Goal: Transaction & Acquisition: Purchase product/service

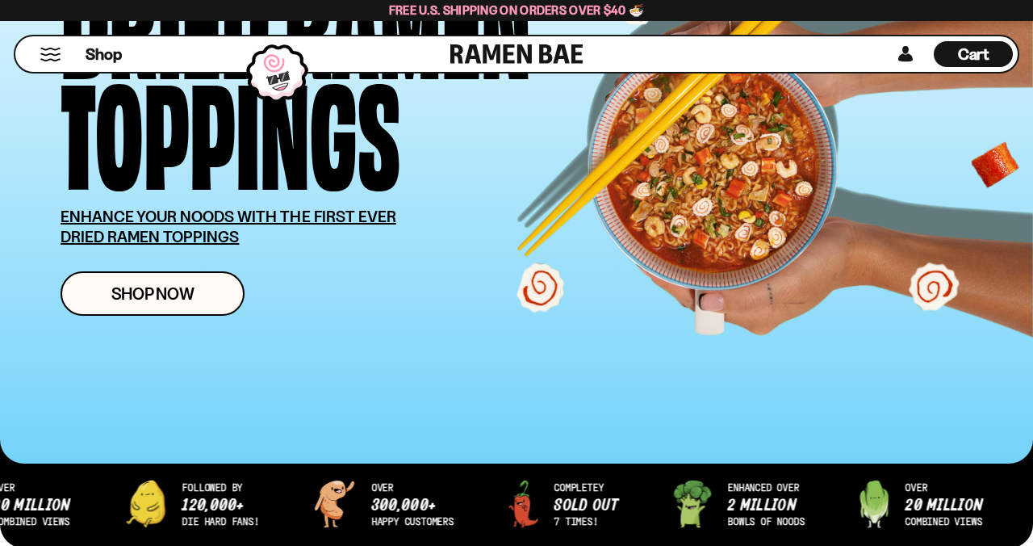
scroll to position [232, 0]
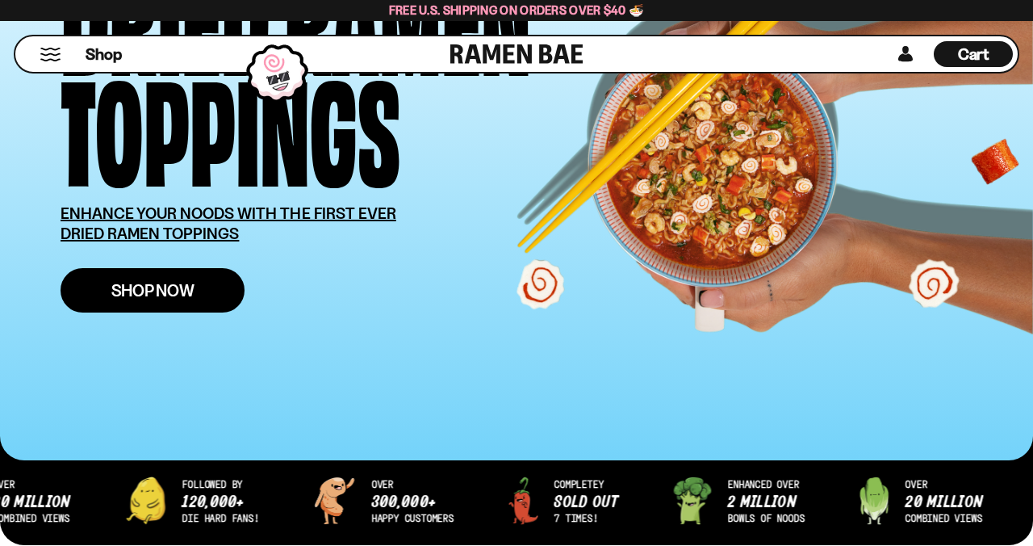
click at [155, 293] on span "Shop Now" at bounding box center [152, 290] width 83 height 17
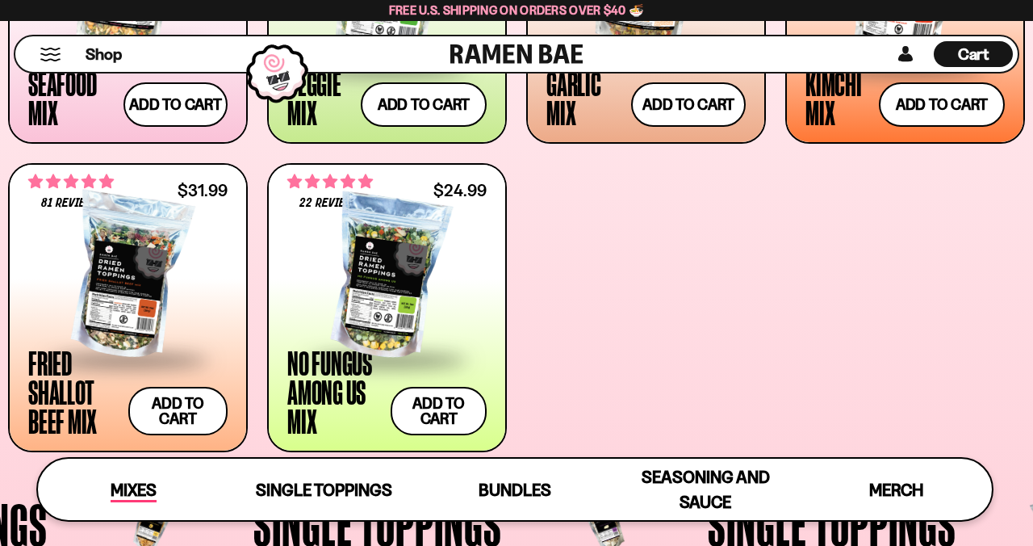
scroll to position [830, 0]
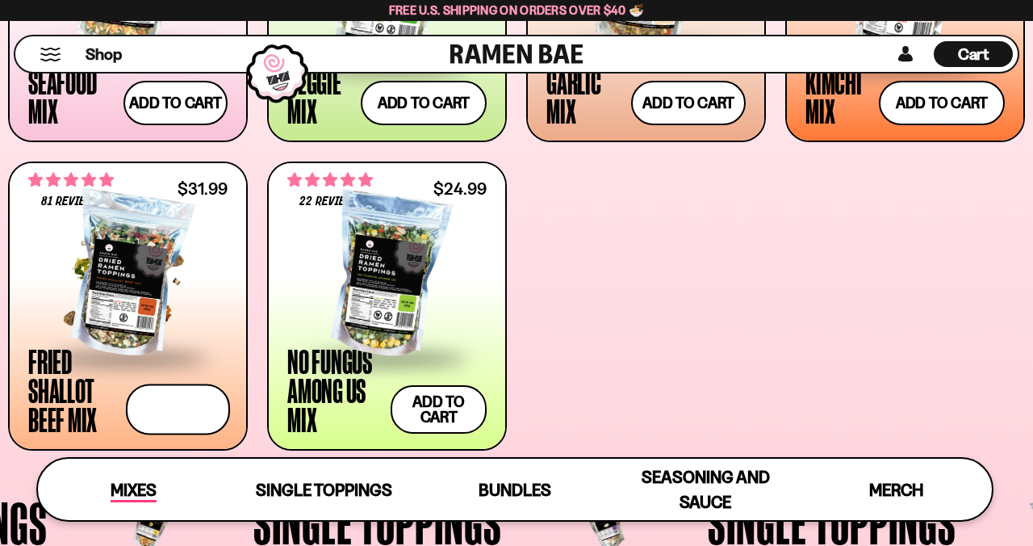
click at [159, 433] on button "Add to cart Add ― Regular price $31.99 Regular price Sale price $31.99 Unit pri…" at bounding box center [178, 408] width 105 height 51
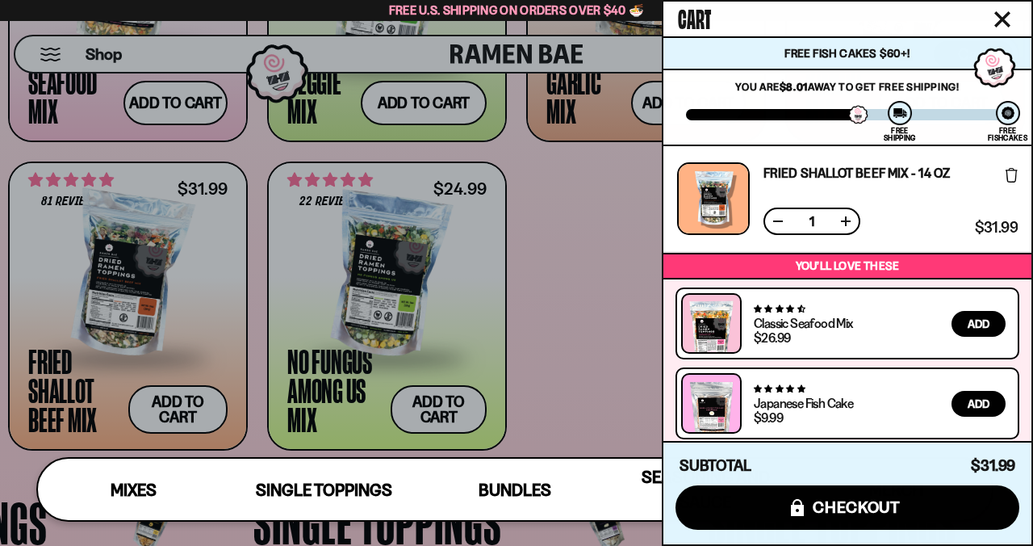
click at [1006, 18] on icon "Close cart" at bounding box center [1002, 19] width 16 height 16
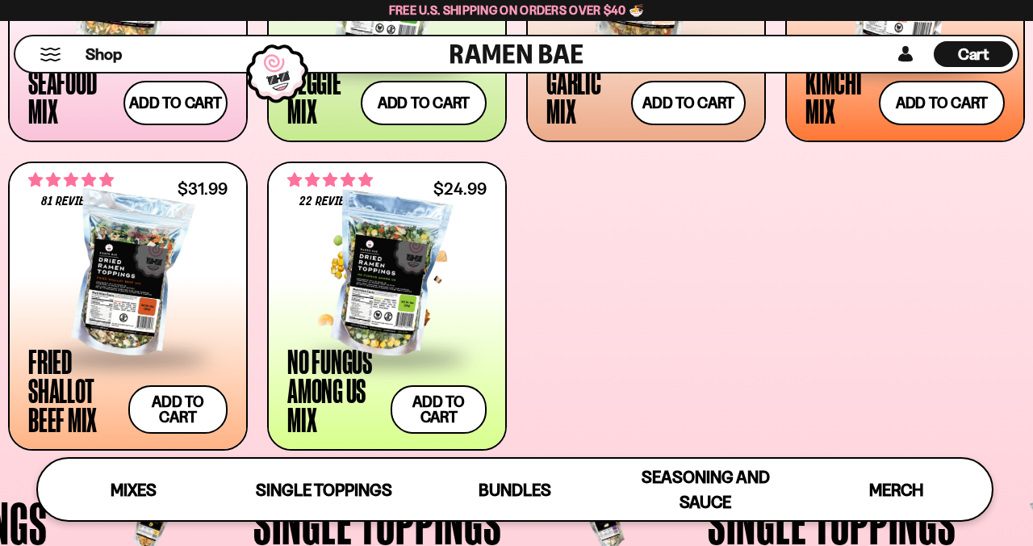
click at [386, 255] on div at bounding box center [386, 274] width 199 height 161
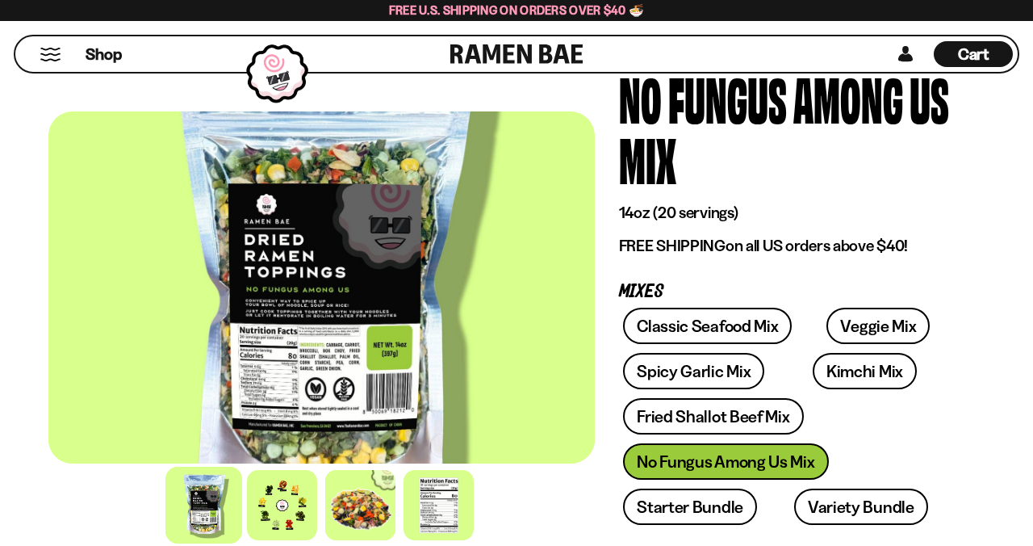
scroll to position [124, 0]
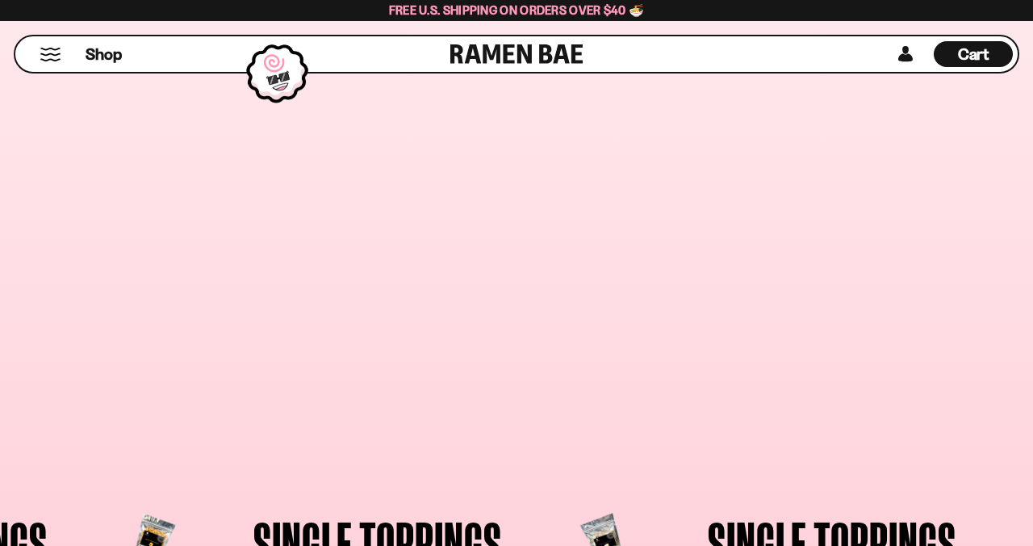
scroll to position [809, 0]
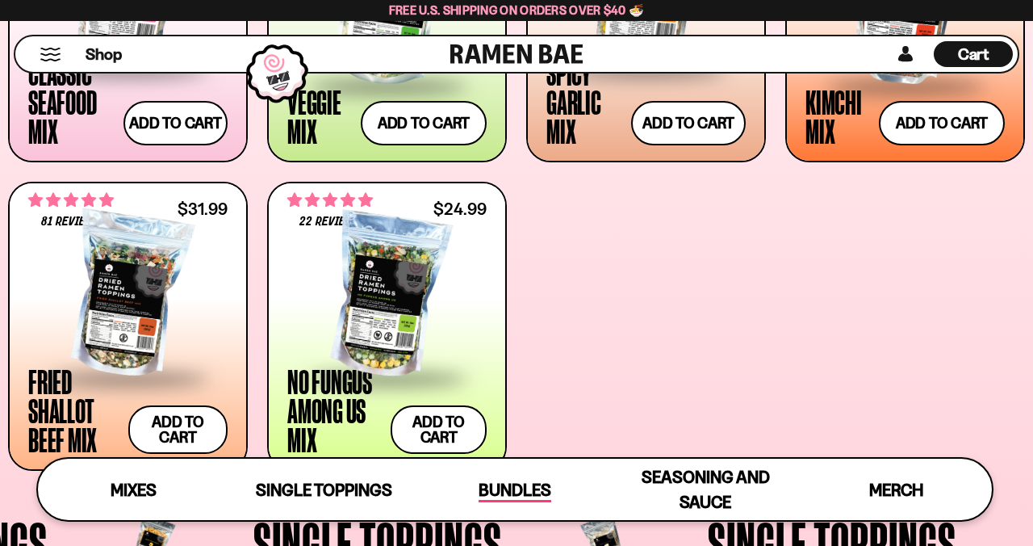
click at [496, 495] on span "Bundles" at bounding box center [515, 490] width 73 height 23
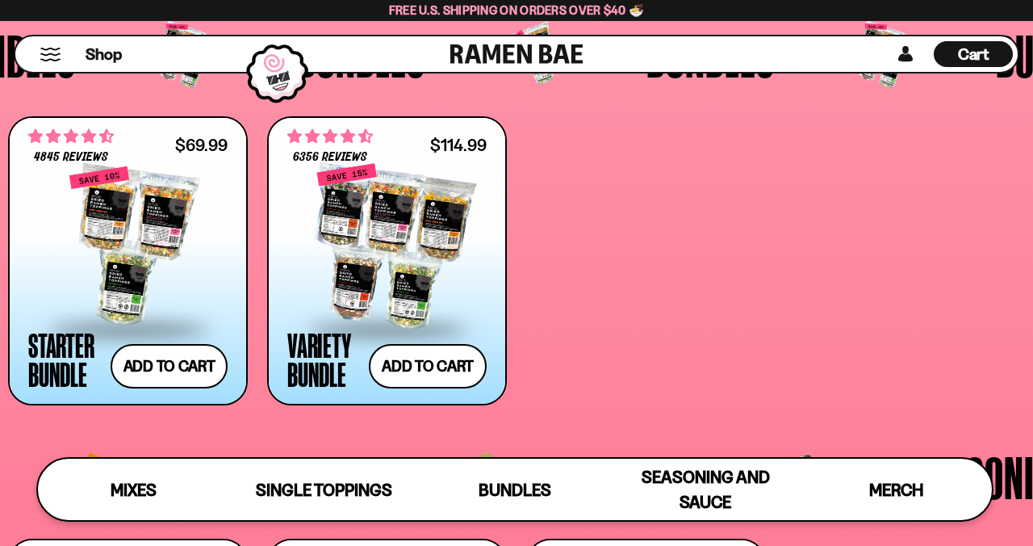
scroll to position [2958, 0]
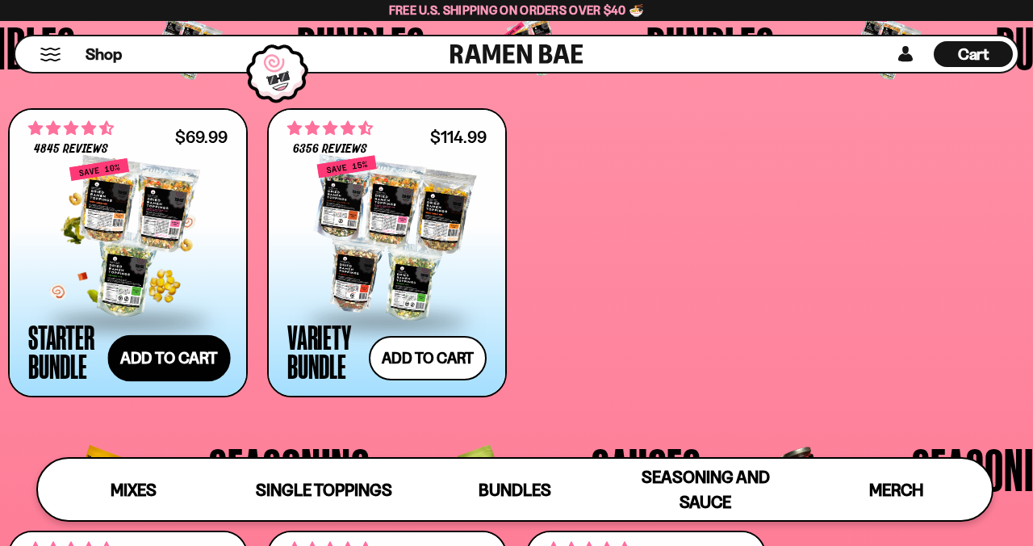
click at [194, 341] on button "Add to cart Add ― Regular price $69.99 Regular price $77.97 USD Sale price $69.…" at bounding box center [169, 357] width 123 height 47
